Goal: Task Accomplishment & Management: Complete application form

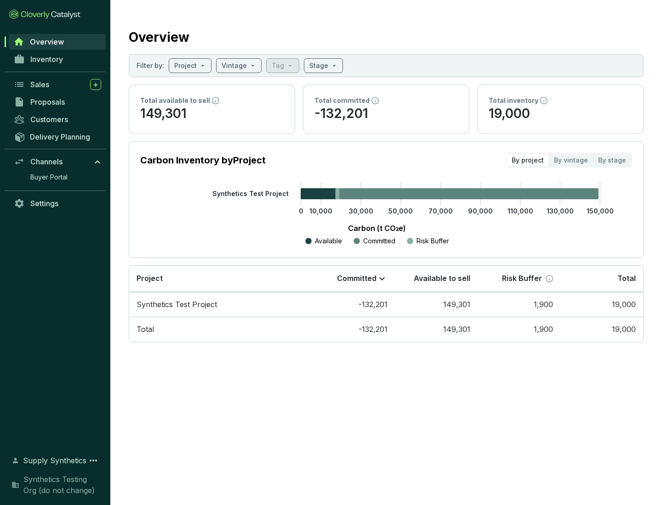
click at [57, 102] on span "Proposals" at bounding box center [47, 101] width 34 height 9
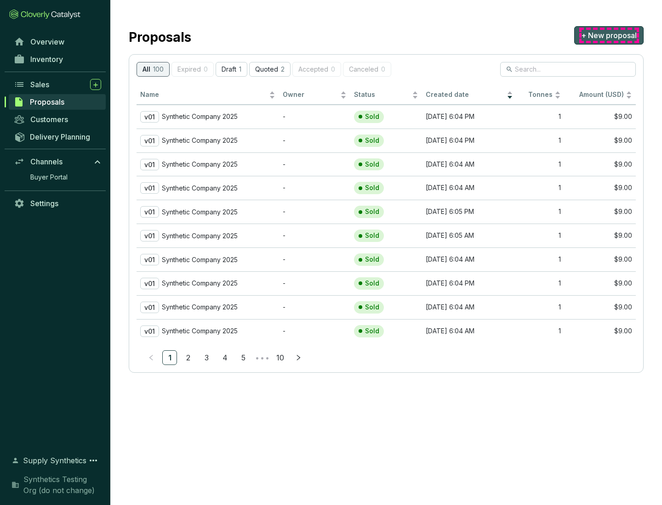
click at [608, 35] on span "+ New proposal" at bounding box center [609, 35] width 56 height 11
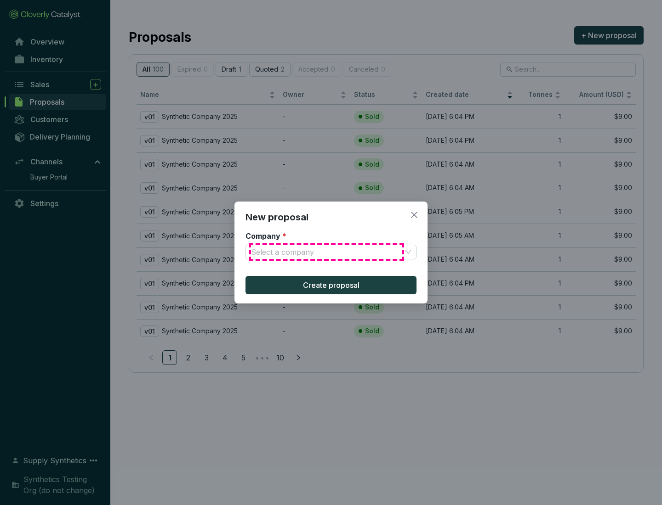
click at [326, 252] on input "Company *" at bounding box center [326, 252] width 151 height 14
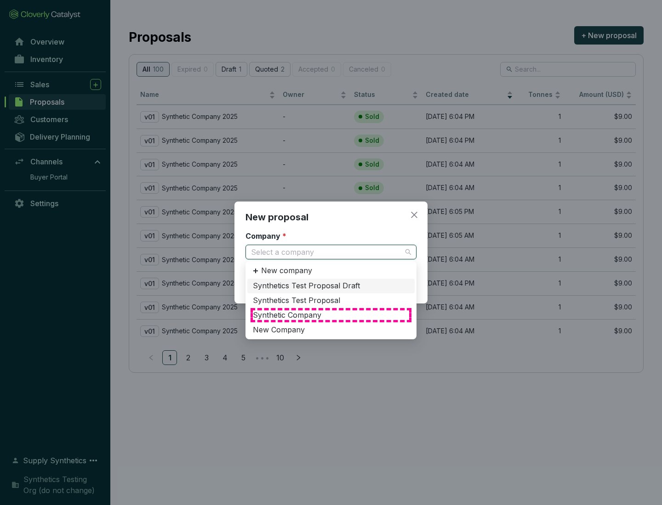
click at [331, 315] on div "Synthetic Company" at bounding box center [331, 316] width 156 height 10
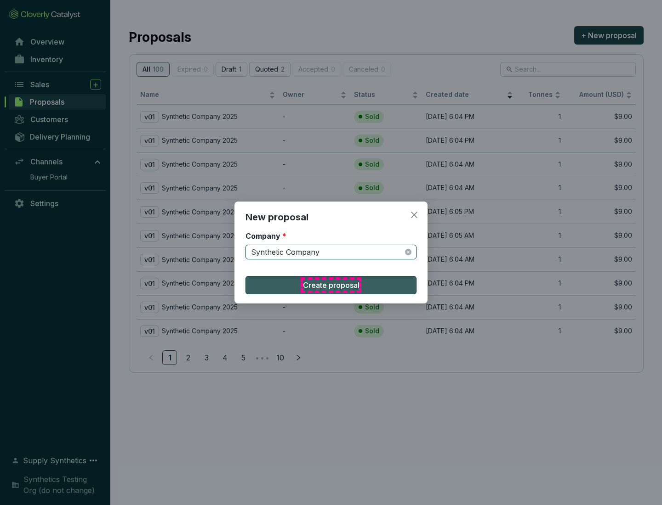
click at [331, 285] on span "Create proposal" at bounding box center [331, 285] width 57 height 11
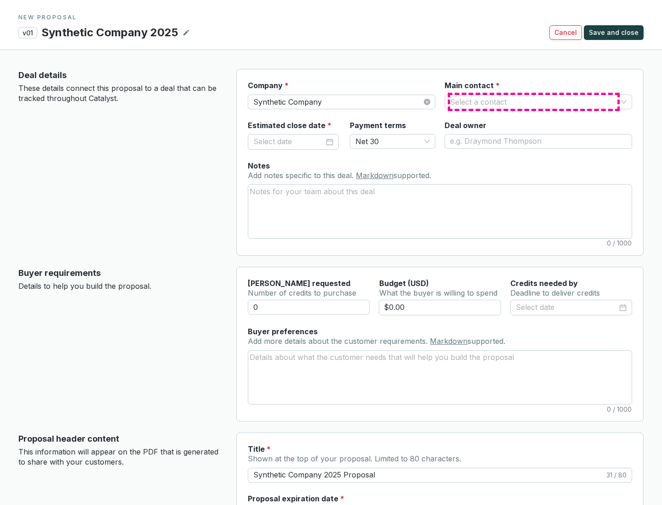
click at [533, 102] on input "Main contact *" at bounding box center [533, 102] width 167 height 14
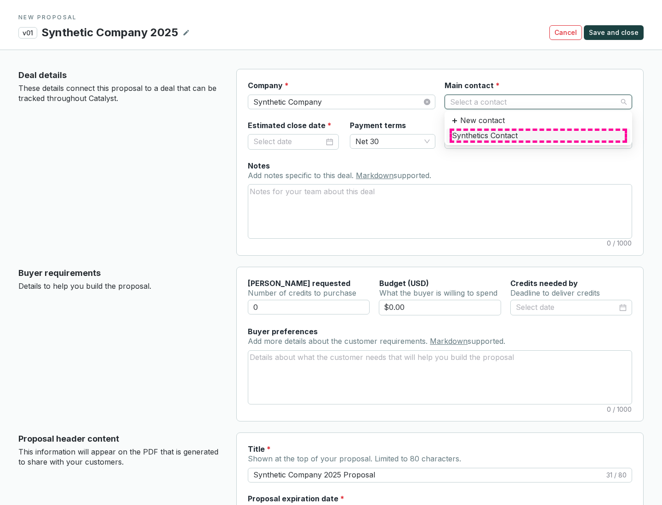
click at [538, 136] on div "Synthetics Contact" at bounding box center [538, 136] width 173 height 10
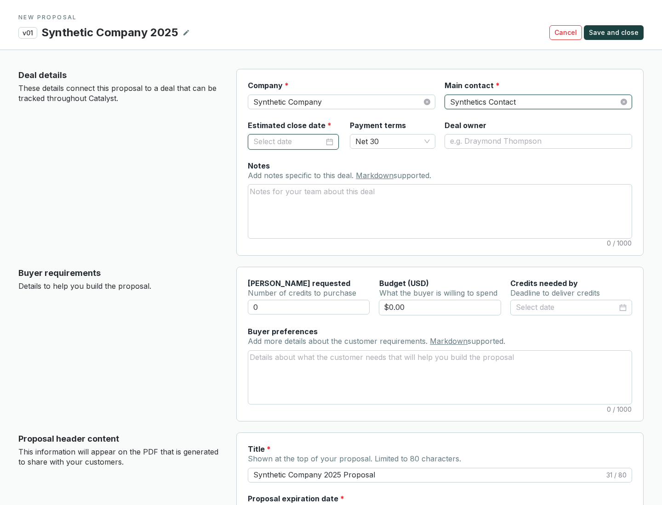
click at [289, 142] on input "Estimated close date *" at bounding box center [288, 142] width 71 height 12
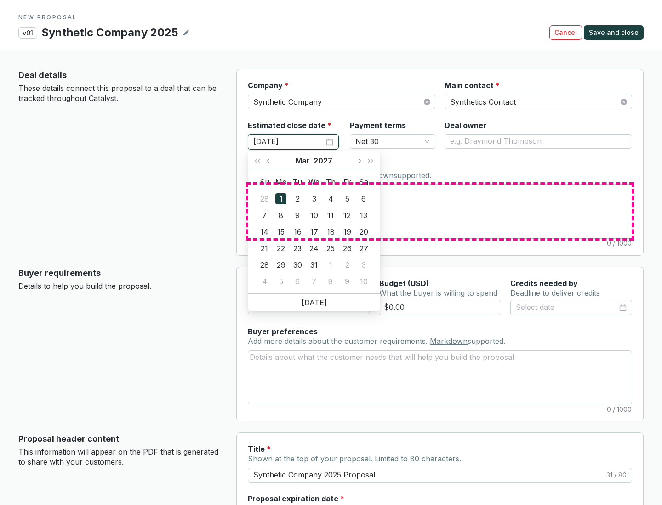
type input "[DATE]"
click at [440, 211] on textarea "Notes Add notes specific to this deal. Markdown supported." at bounding box center [439, 211] width 383 height 53
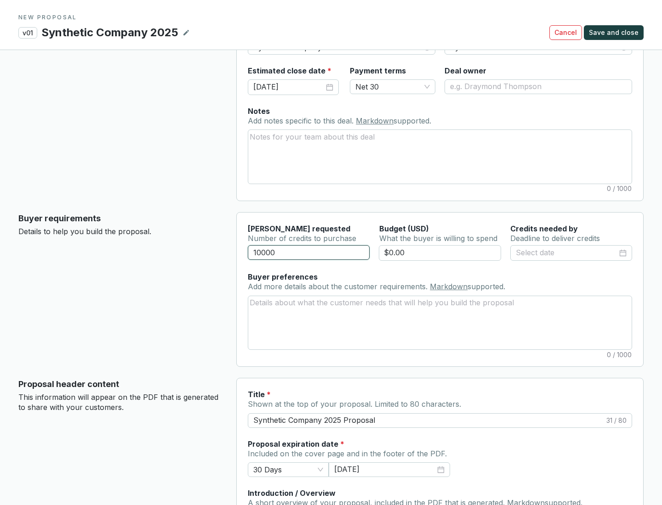
scroll to position [55, 0]
type input "10000"
type input "$0.00"
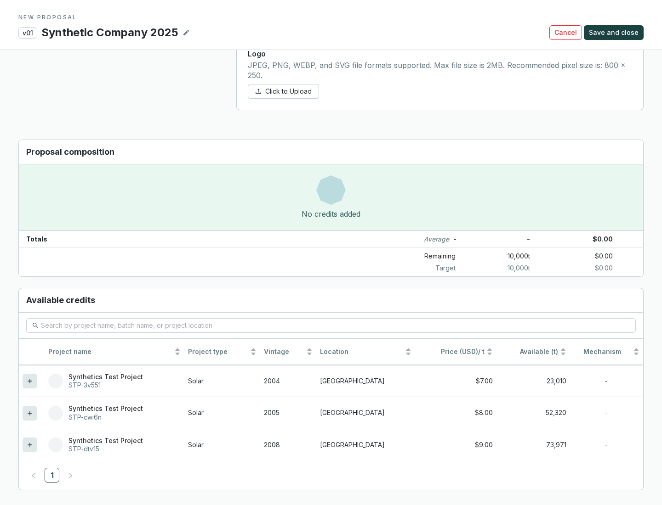
click at [30, 445] on icon at bounding box center [30, 445] width 4 height 4
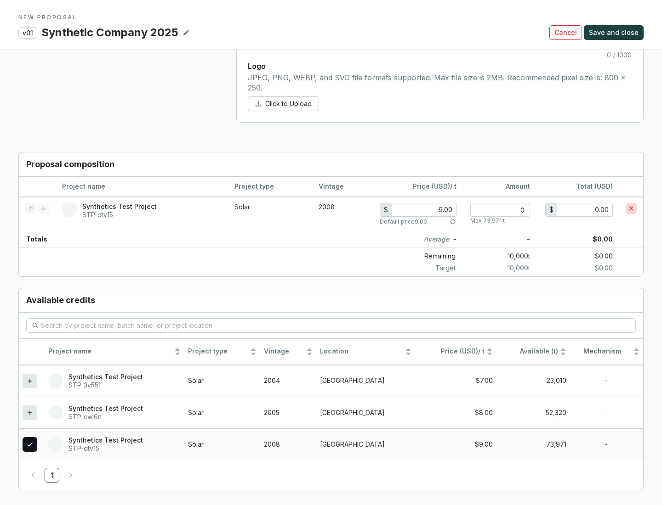
scroll to position [528, 0]
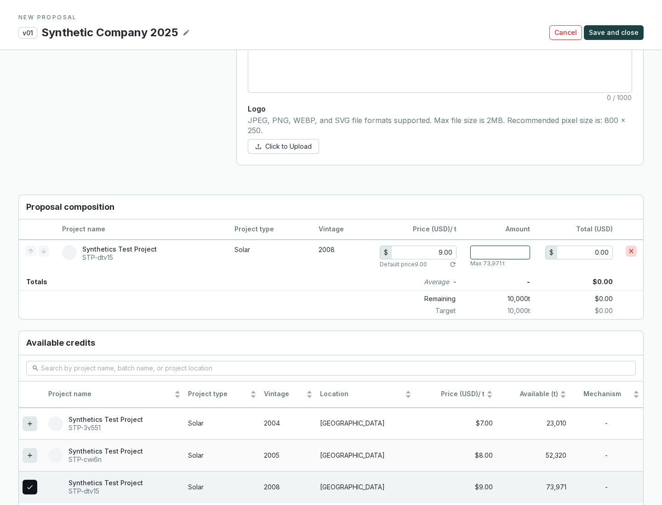
type input "1"
type input "9.00"
type input "1"
click at [615, 33] on span "Save and close" at bounding box center [614, 32] width 50 height 9
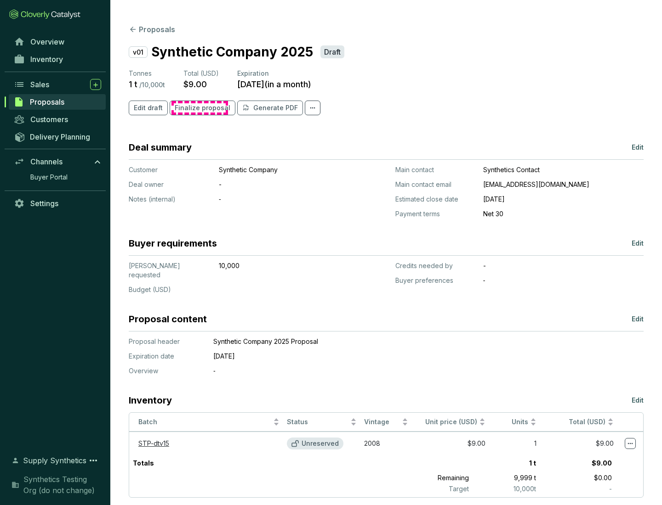
click at [199, 108] on span "Finalize proposal" at bounding box center [203, 107] width 56 height 9
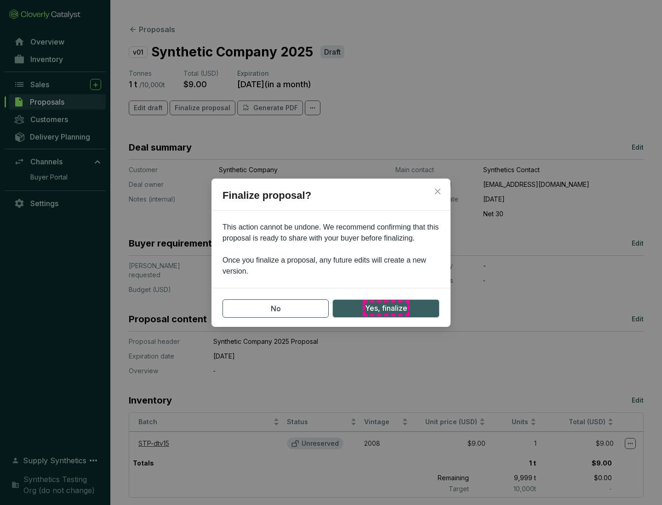
click at [386, 308] on span "Yes, finalize" at bounding box center [386, 308] width 42 height 11
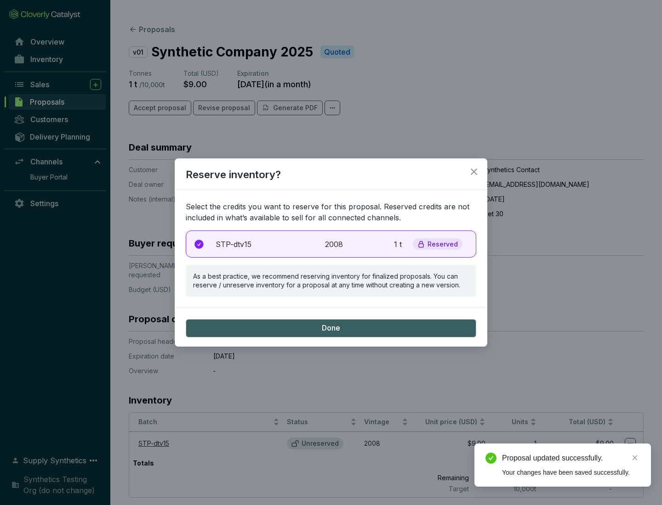
click at [331, 244] on p "2008" at bounding box center [335, 244] width 20 height 11
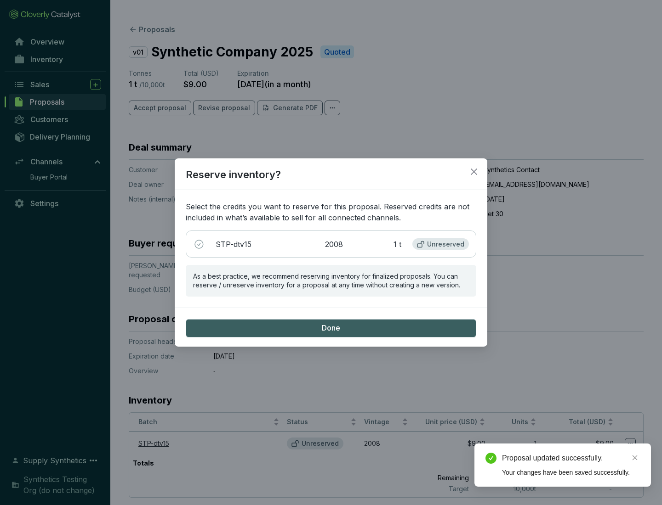
click at [331, 328] on span "Done" at bounding box center [331, 328] width 18 height 10
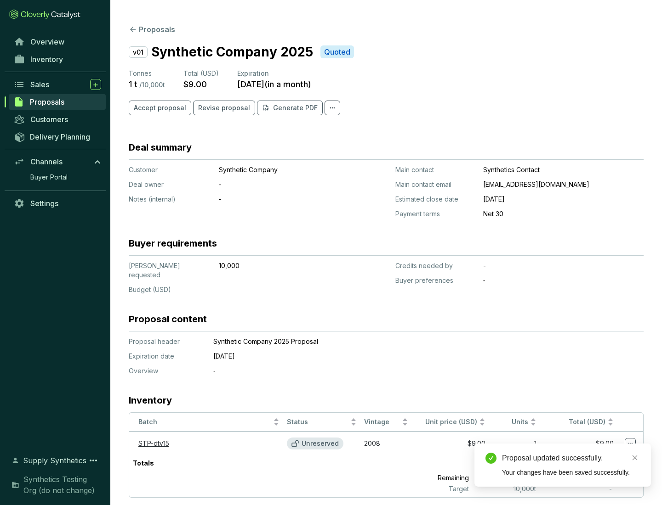
click at [571, 459] on div "Proposal updated successfully." at bounding box center [571, 458] width 138 height 11
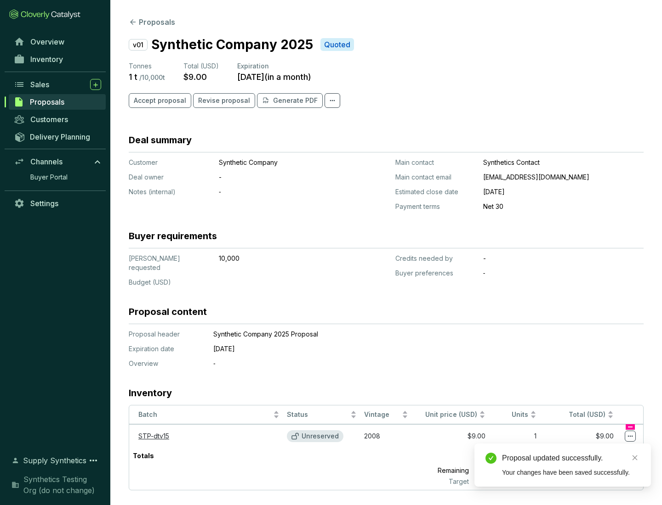
click at [630, 436] on icon at bounding box center [630, 436] width 5 height 1
click at [602, 448] on div "Proposal updated successfully. Your changes have been saved successfully." at bounding box center [562, 465] width 176 height 43
click at [571, 459] on div "Proposal updated successfully." at bounding box center [571, 458] width 138 height 11
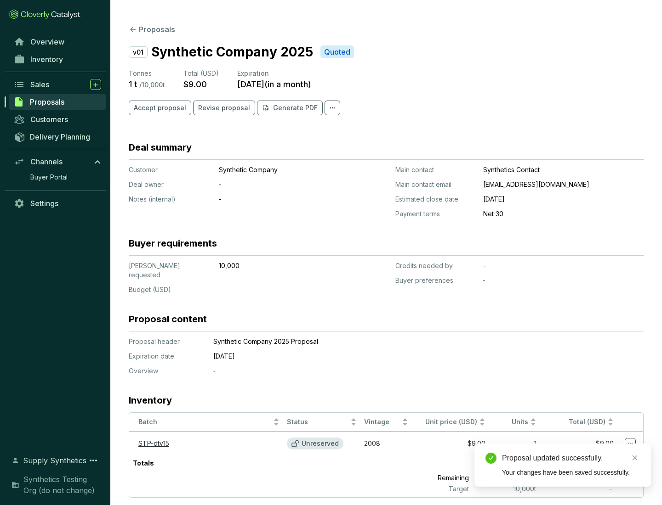
click at [159, 108] on span "Accept proposal" at bounding box center [160, 107] width 52 height 9
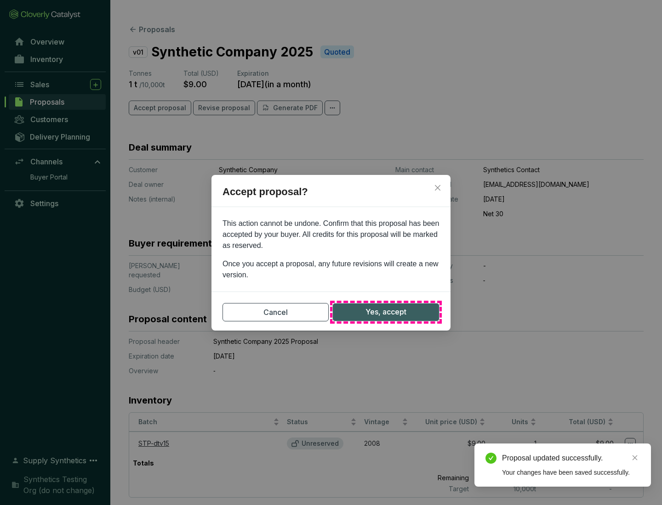
click at [386, 312] on span "Yes, accept" at bounding box center [385, 311] width 41 height 11
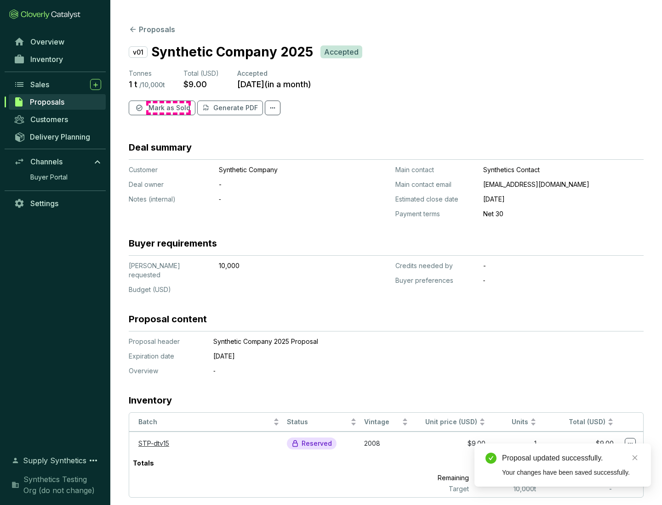
click at [168, 108] on span "Mark as Sold" at bounding box center [169, 107] width 42 height 9
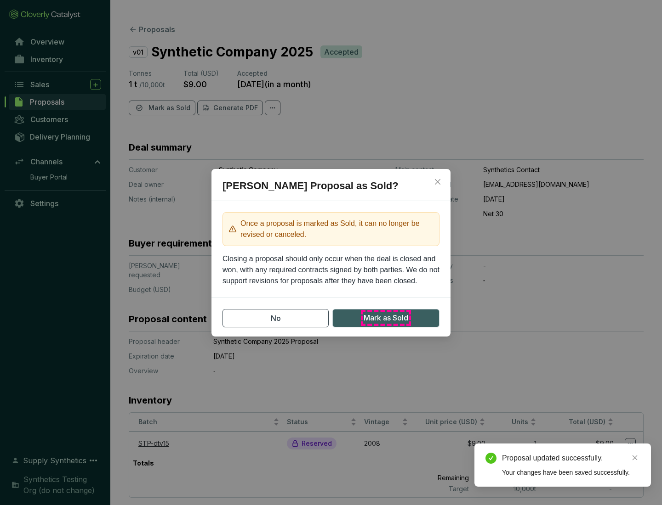
click at [386, 318] on span "Mark as Sold" at bounding box center [385, 317] width 45 height 11
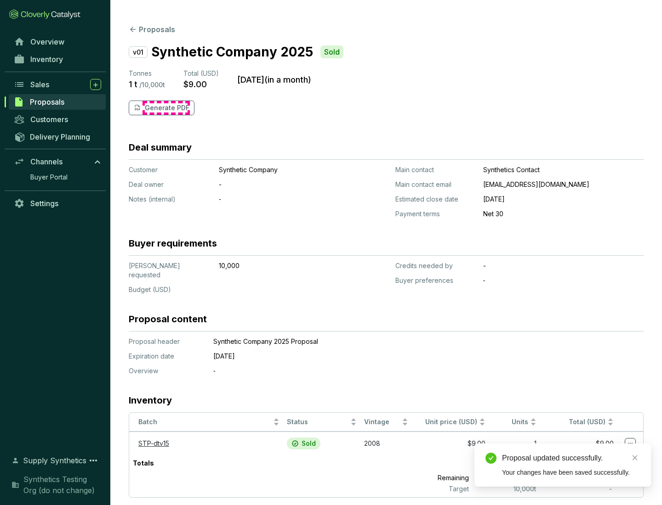
click at [166, 108] on p "Generate PDF" at bounding box center [167, 107] width 45 height 9
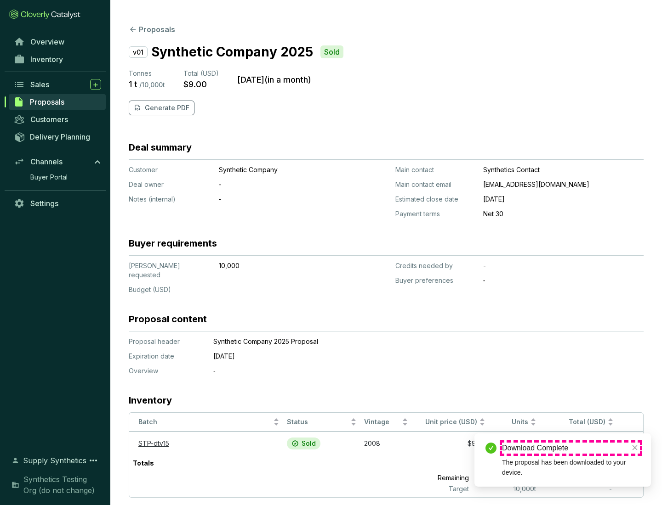
click at [571, 448] on div "Download Complete" at bounding box center [571, 448] width 138 height 11
